Goal: Task Accomplishment & Management: Use online tool/utility

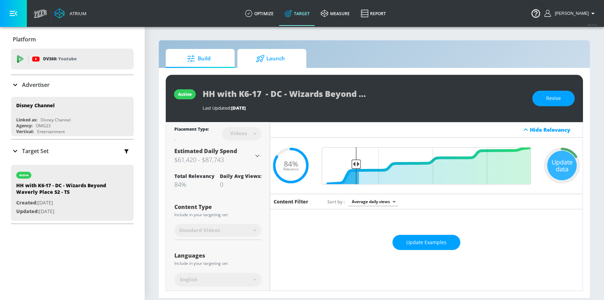
click at [274, 55] on span "Launch" at bounding box center [270, 58] width 52 height 17
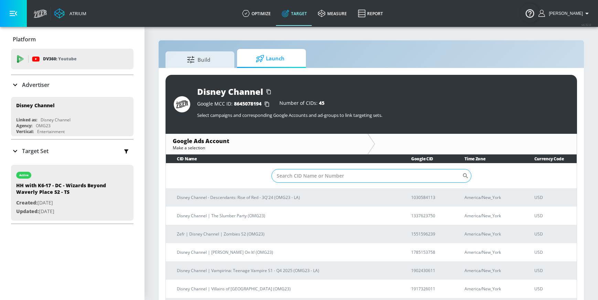
click at [323, 176] on input "Sort By" at bounding box center [367, 176] width 191 height 14
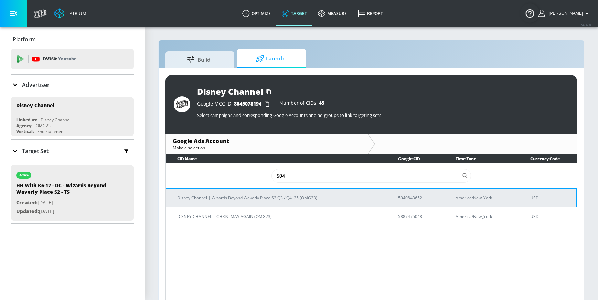
type input "504"
click at [416, 197] on p "5040843652" at bounding box center [418, 197] width 41 height 7
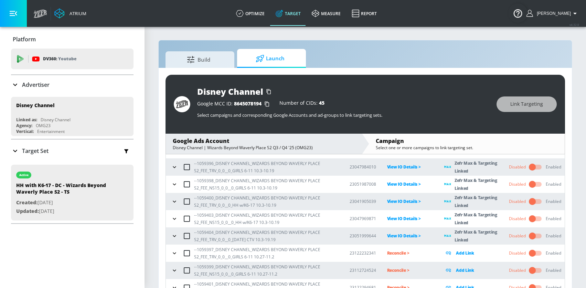
scroll to position [14, 0]
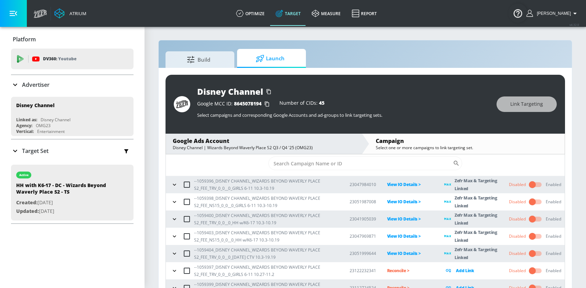
click at [528, 202] on input "checkbox" at bounding box center [532, 201] width 39 height 13
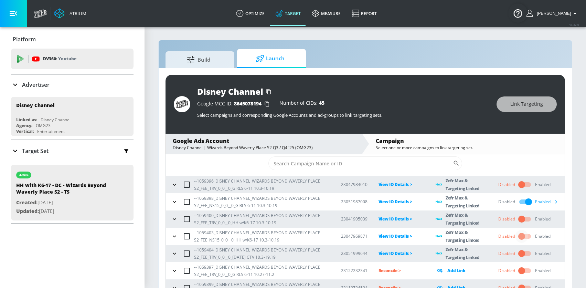
click at [517, 237] on input "checkbox" at bounding box center [521, 236] width 39 height 13
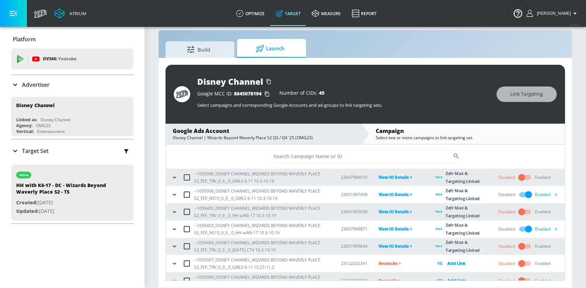
scroll to position [12, 0]
